Goal: Information Seeking & Learning: Understand process/instructions

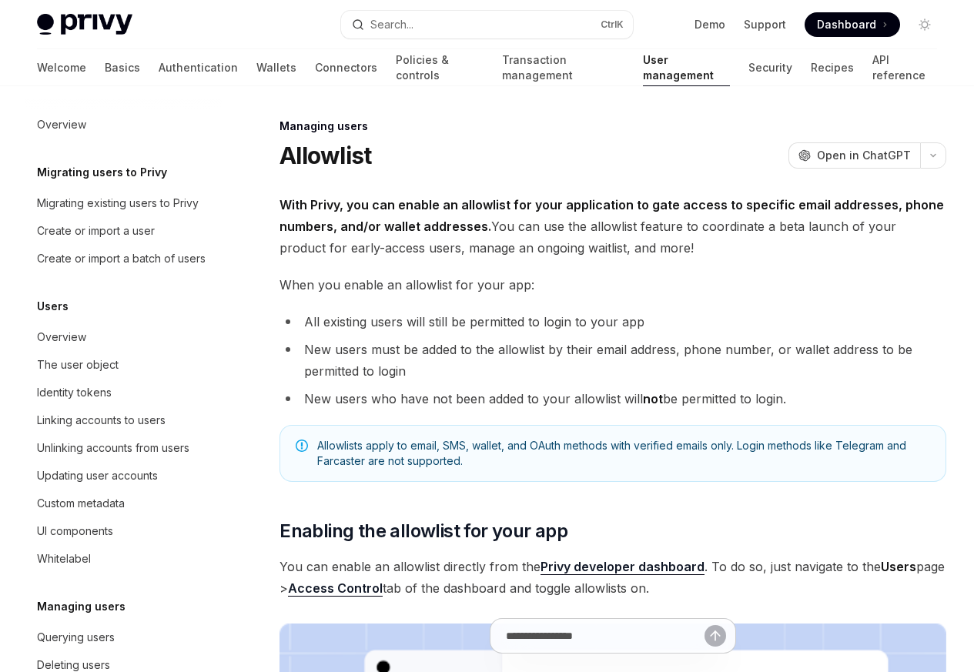
scroll to position [217, 0]
